Goal: Transaction & Acquisition: Purchase product/service

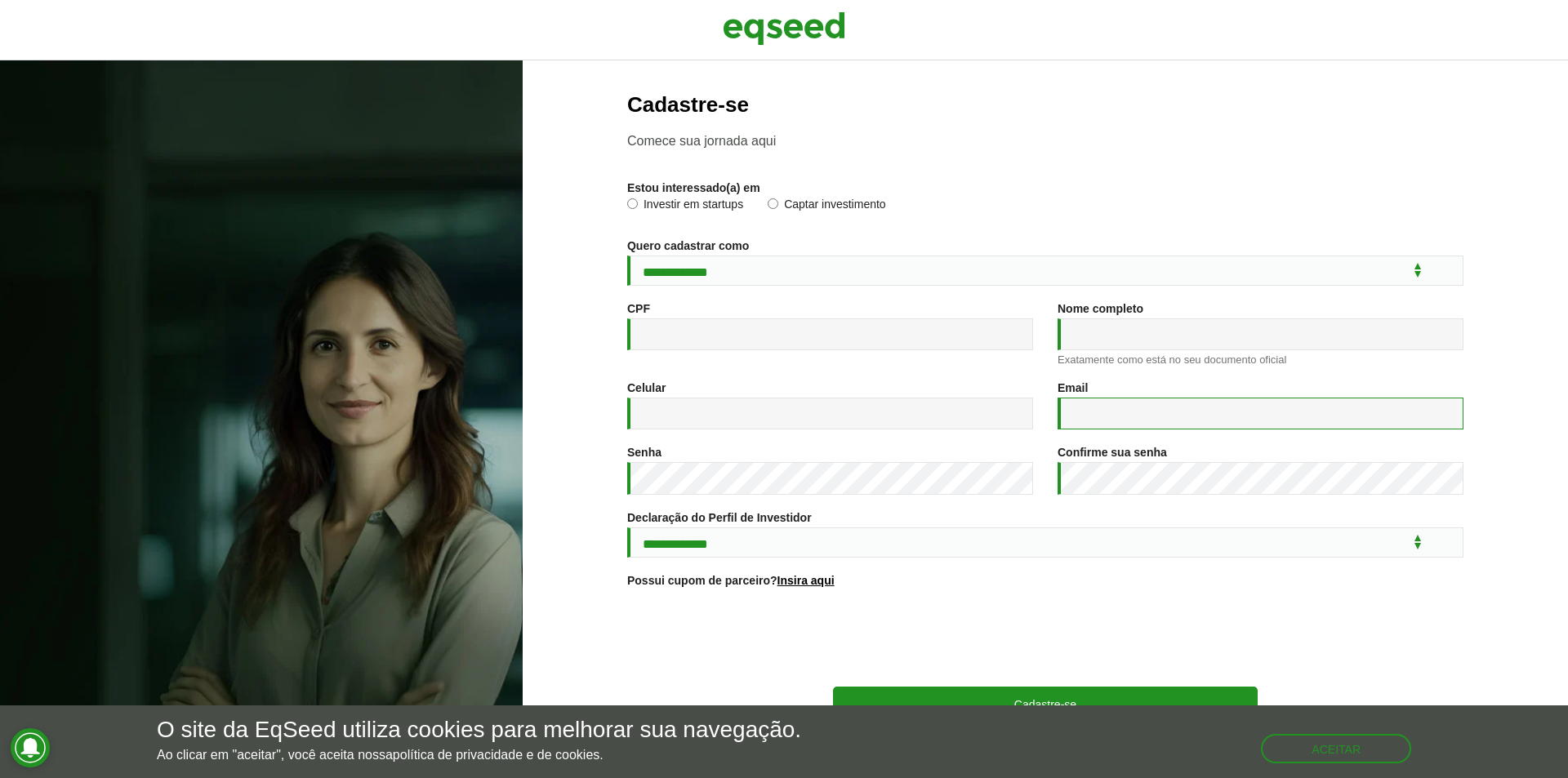
type input "**********"
click at [797, 27] on img at bounding box center [783, 29] width 122 height 41
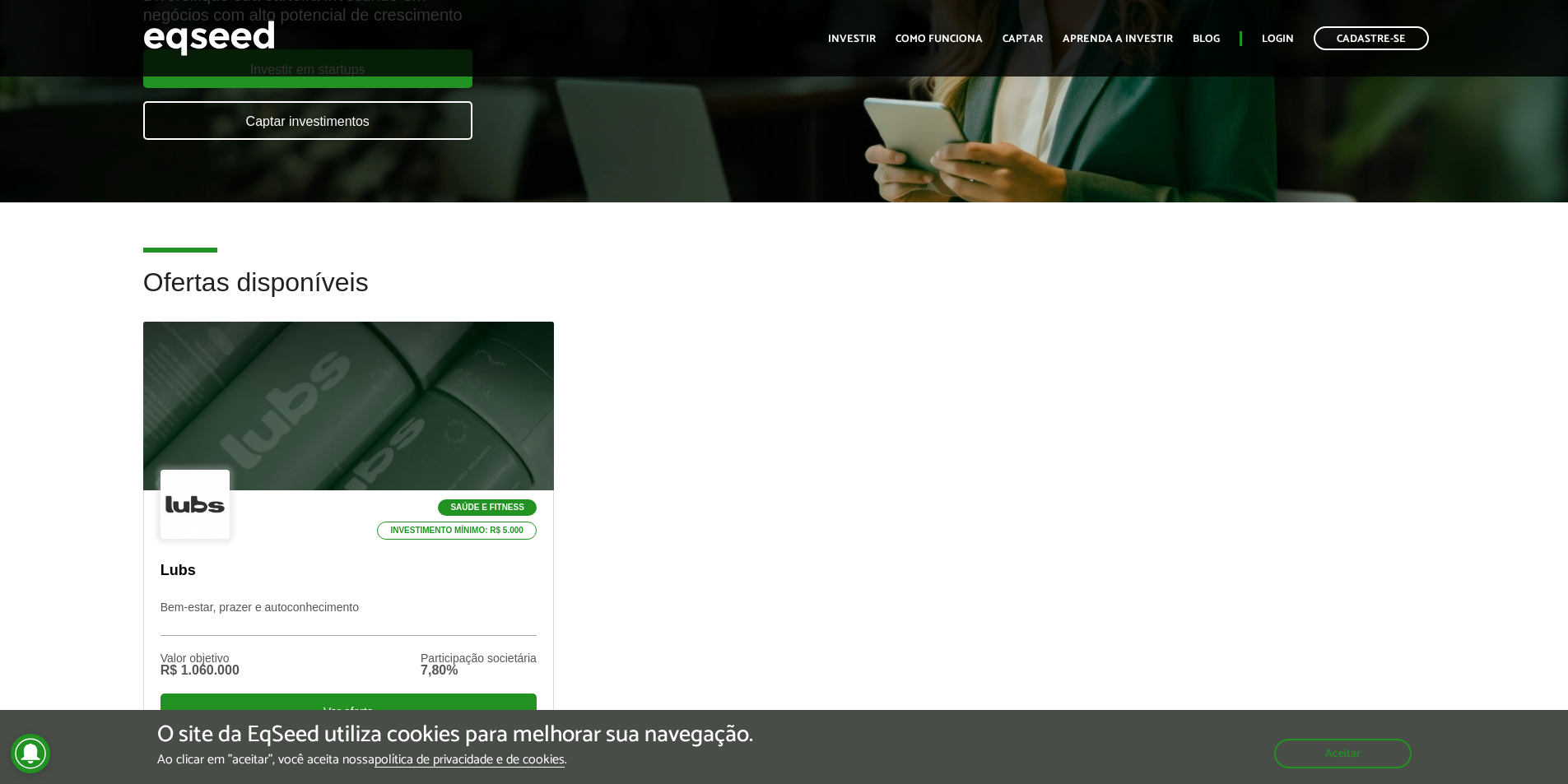
scroll to position [494, 0]
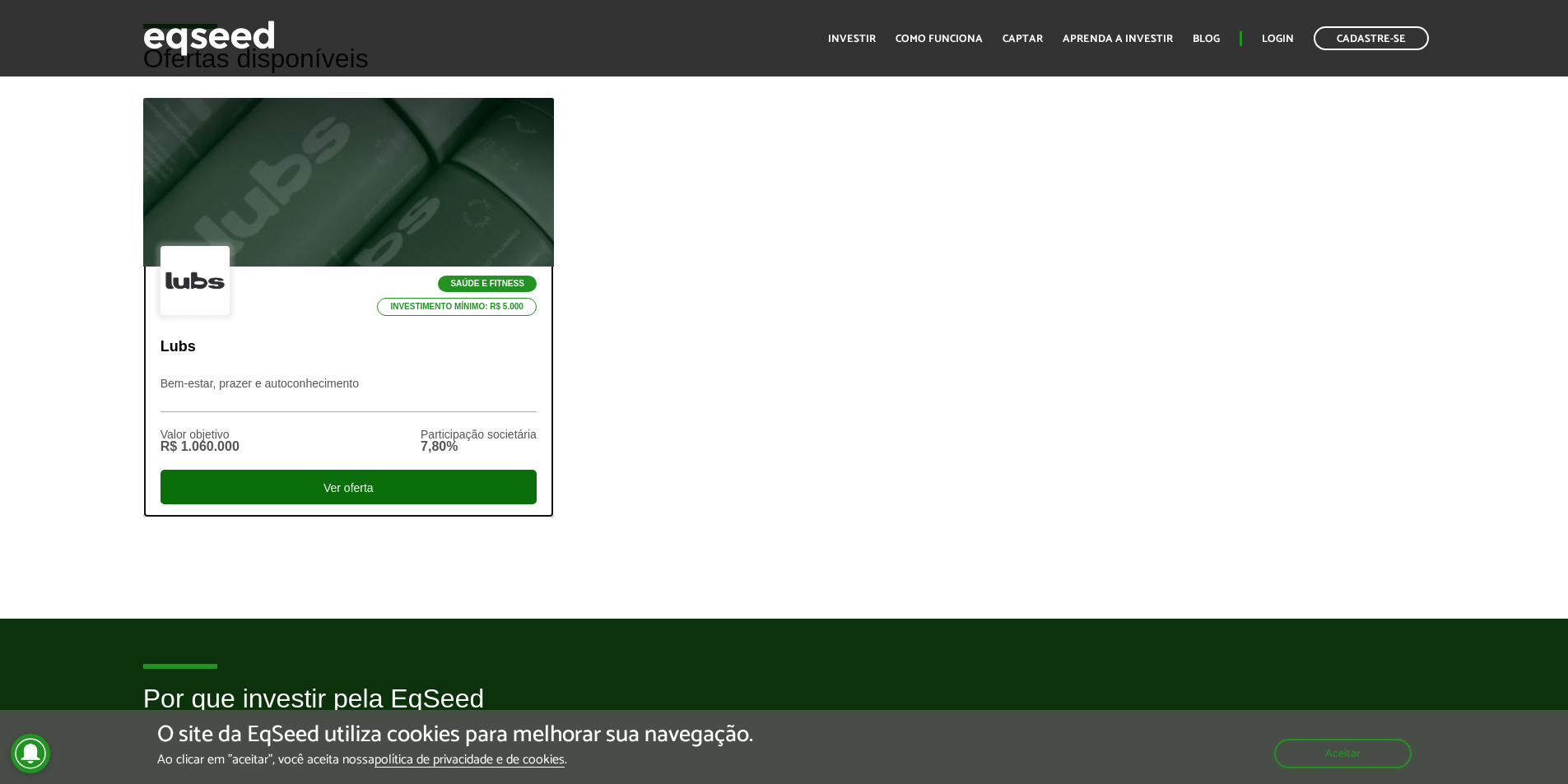
click at [442, 489] on div "Ver oferta" at bounding box center [348, 487] width 376 height 34
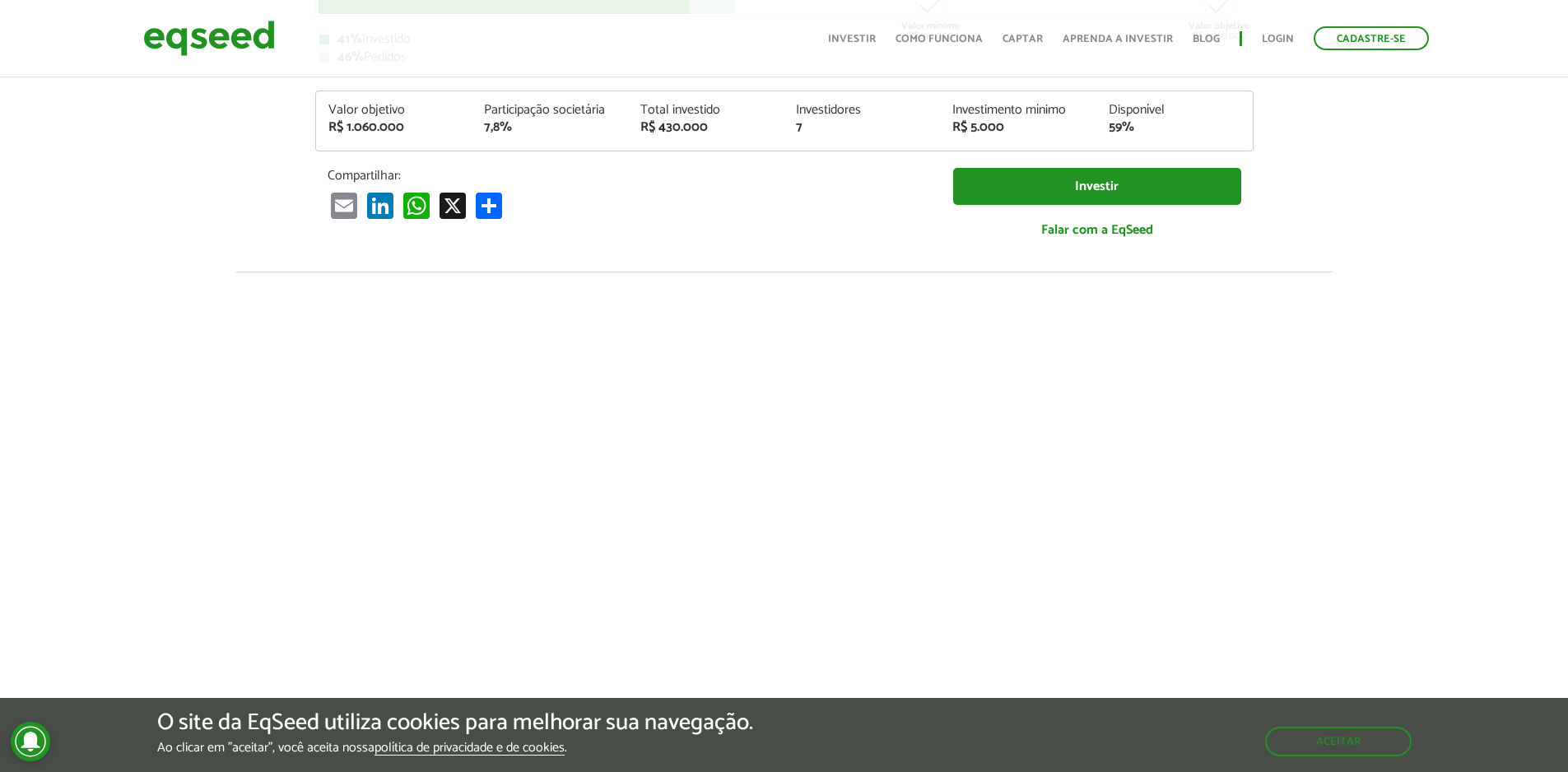
scroll to position [329, 0]
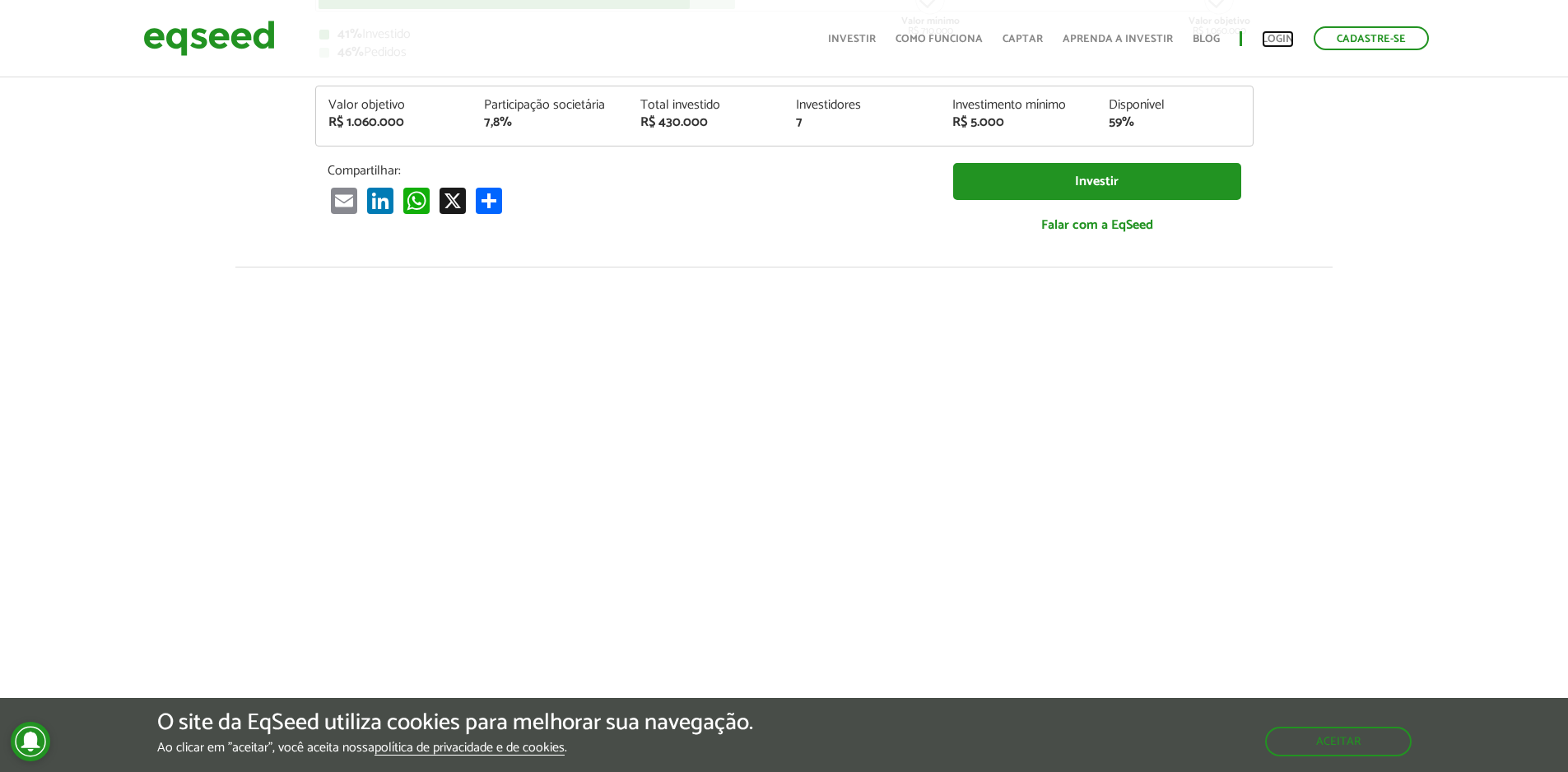
click at [1284, 39] on link "Login" at bounding box center [1278, 39] width 32 height 11
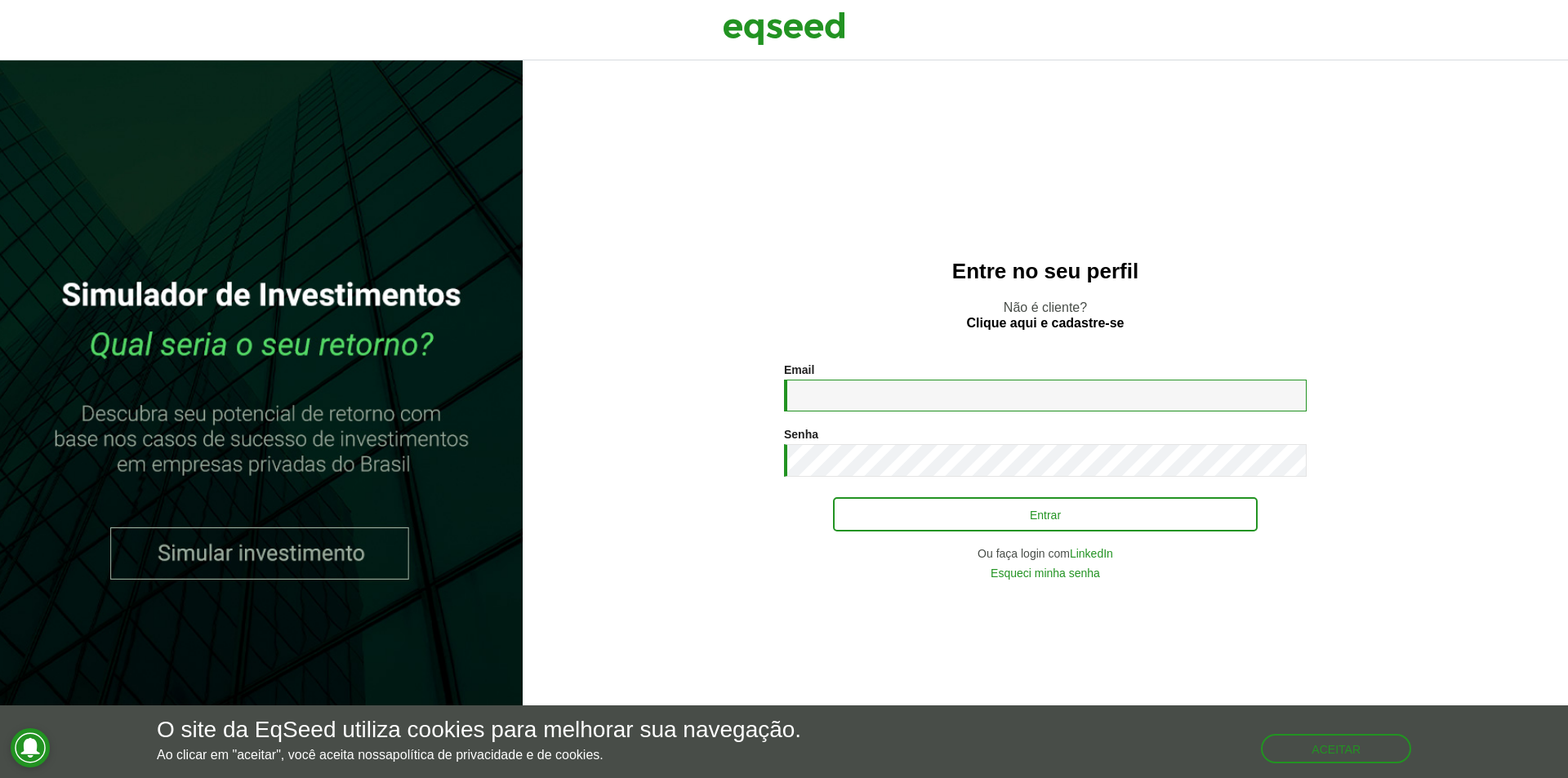
type input "**********"
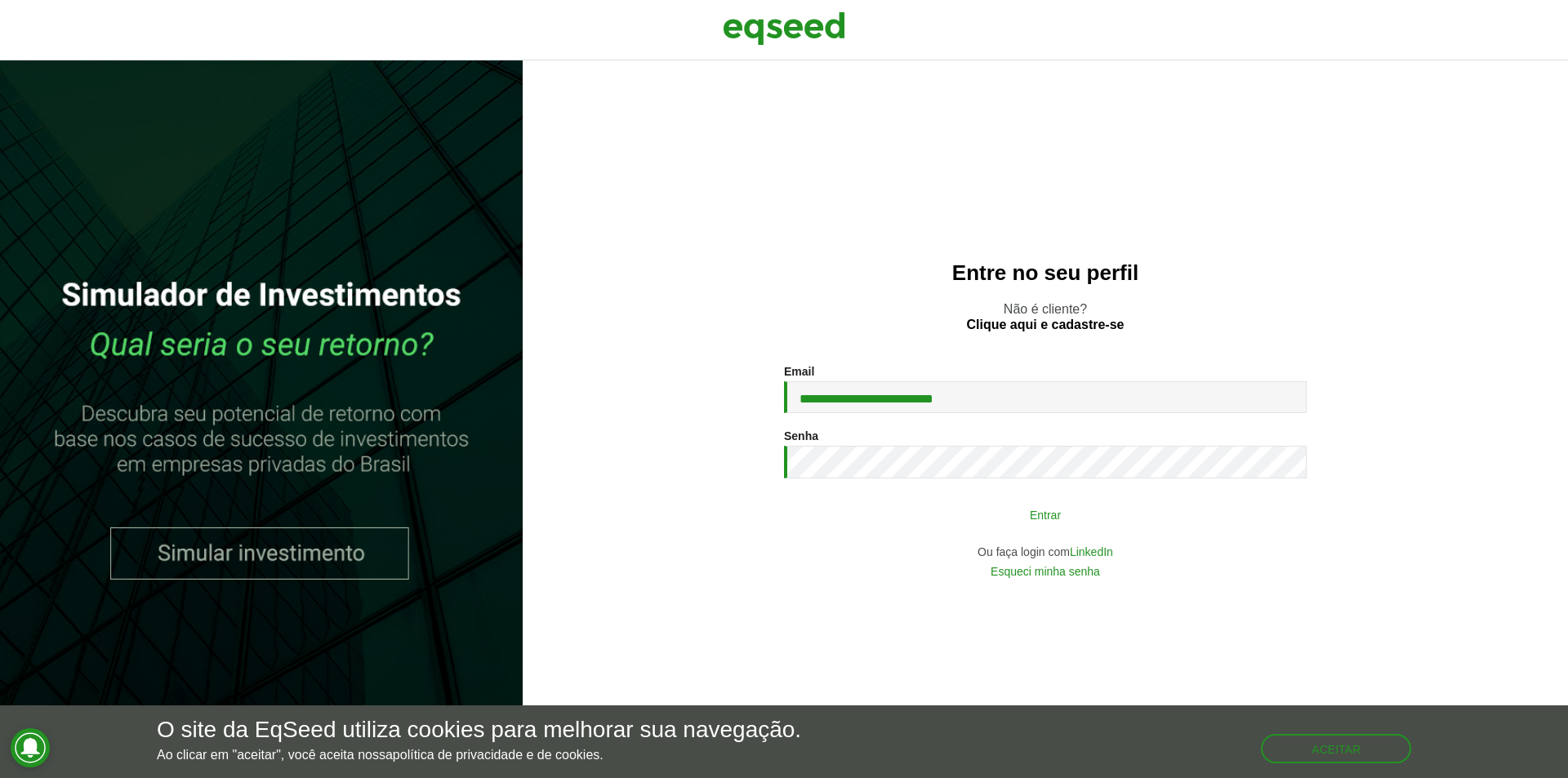
click at [933, 506] on button "Entrar" at bounding box center [1045, 514] width 425 height 31
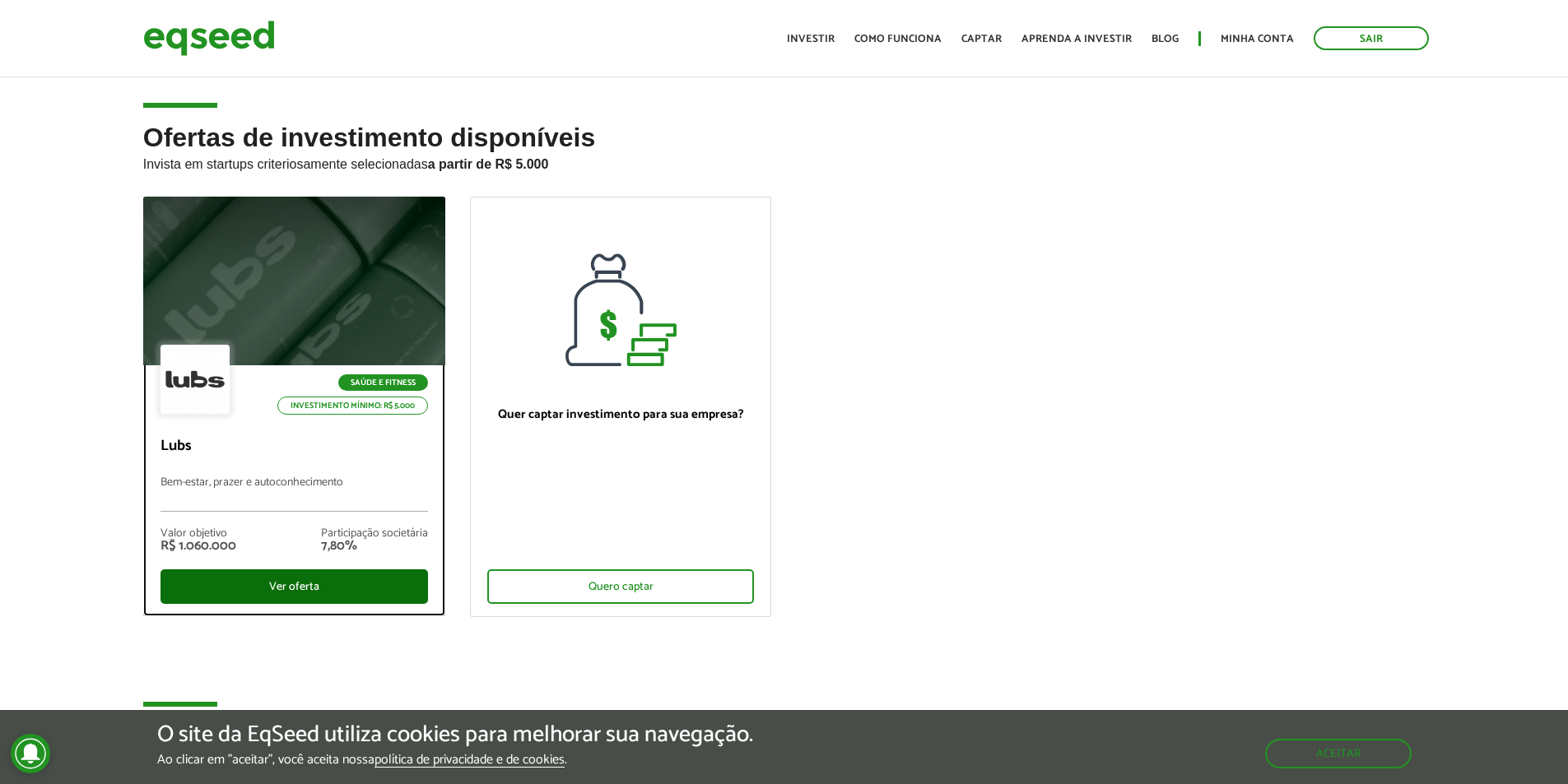
click at [375, 584] on div "Ver oferta" at bounding box center [295, 586] width 268 height 34
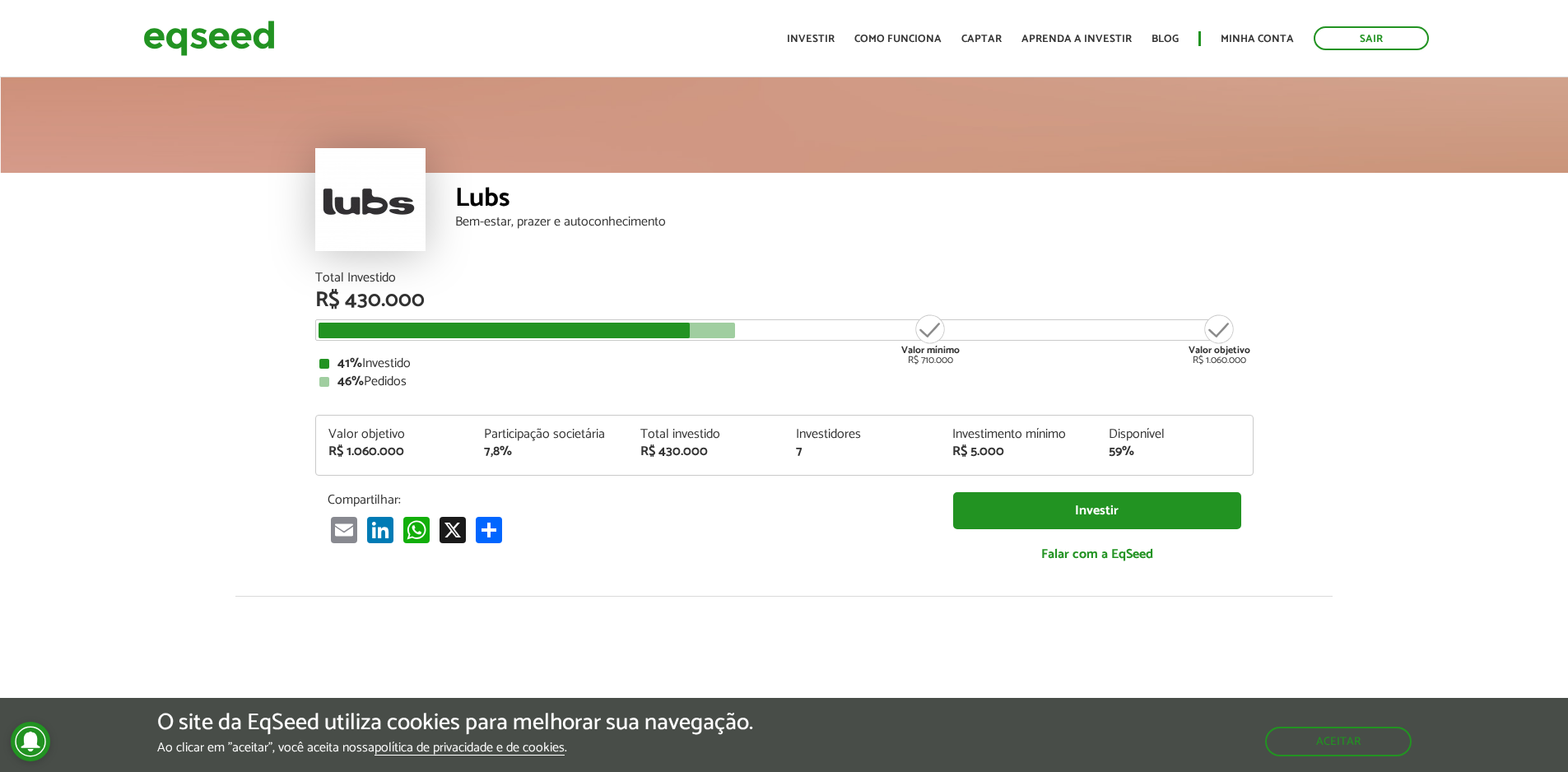
click at [374, 378] on div "46% Pedidos" at bounding box center [785, 382] width 930 height 13
click at [863, 428] on div "Investidores" at bounding box center [861, 434] width 132 height 13
click at [1066, 507] on link "Investir" at bounding box center [1097, 510] width 288 height 37
